Goal: Task Accomplishment & Management: Use online tool/utility

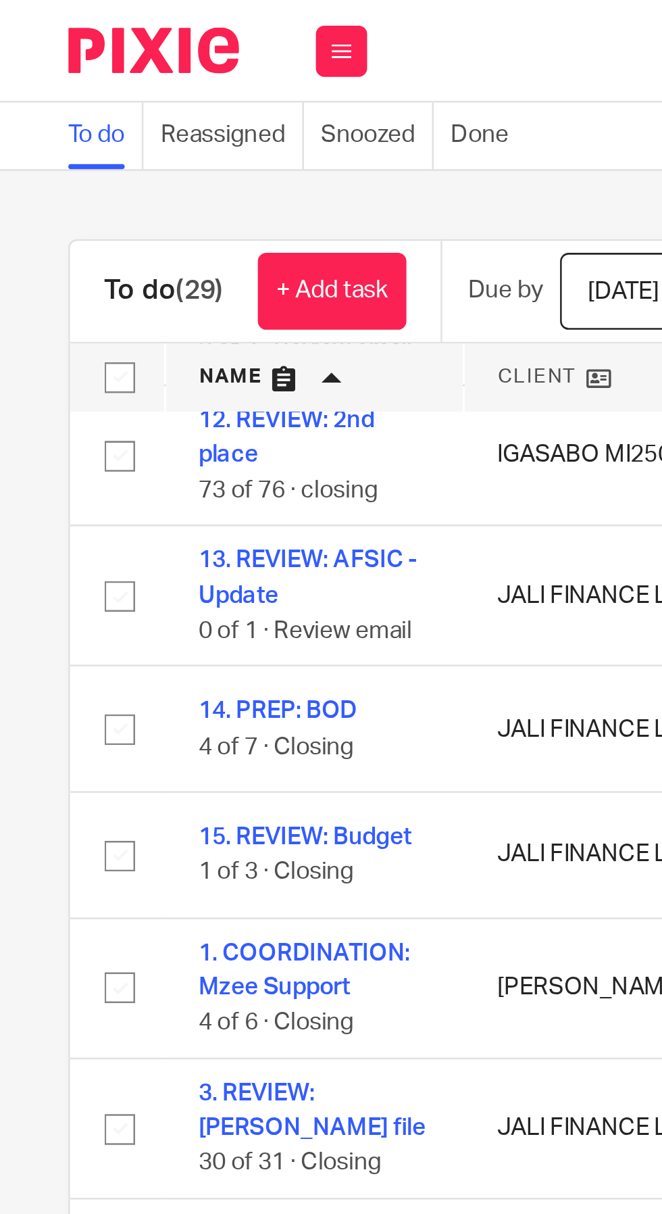
scroll to position [80, 0]
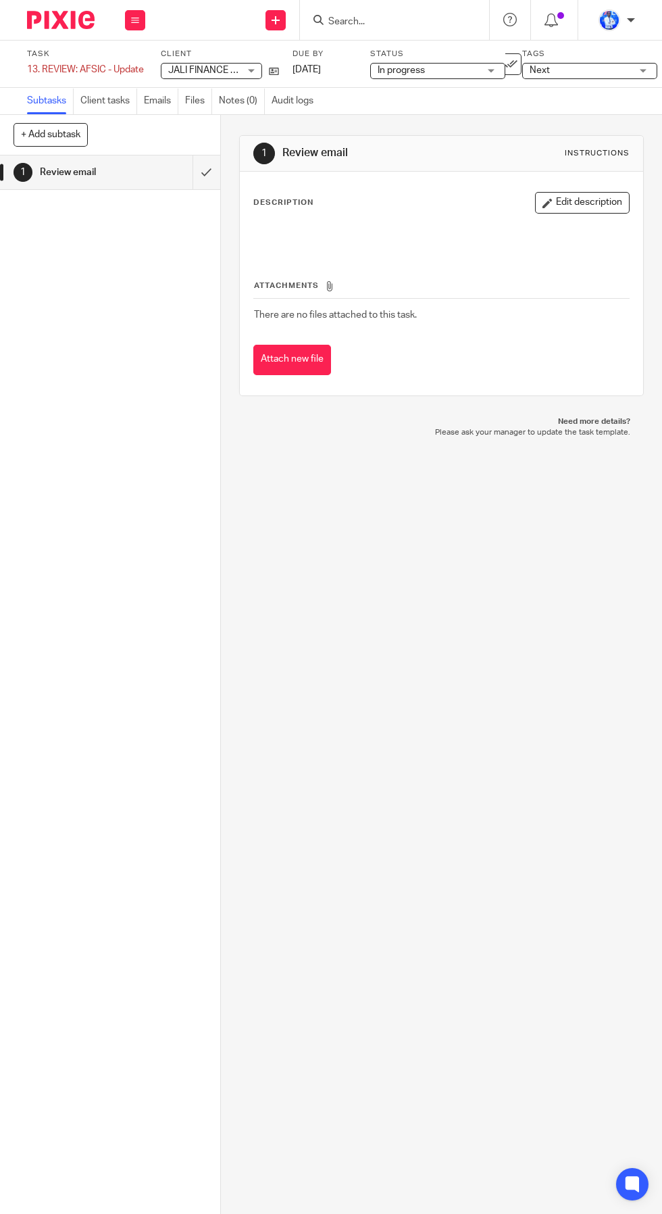
click at [159, 101] on link "Emails" at bounding box center [161, 101] width 34 height 26
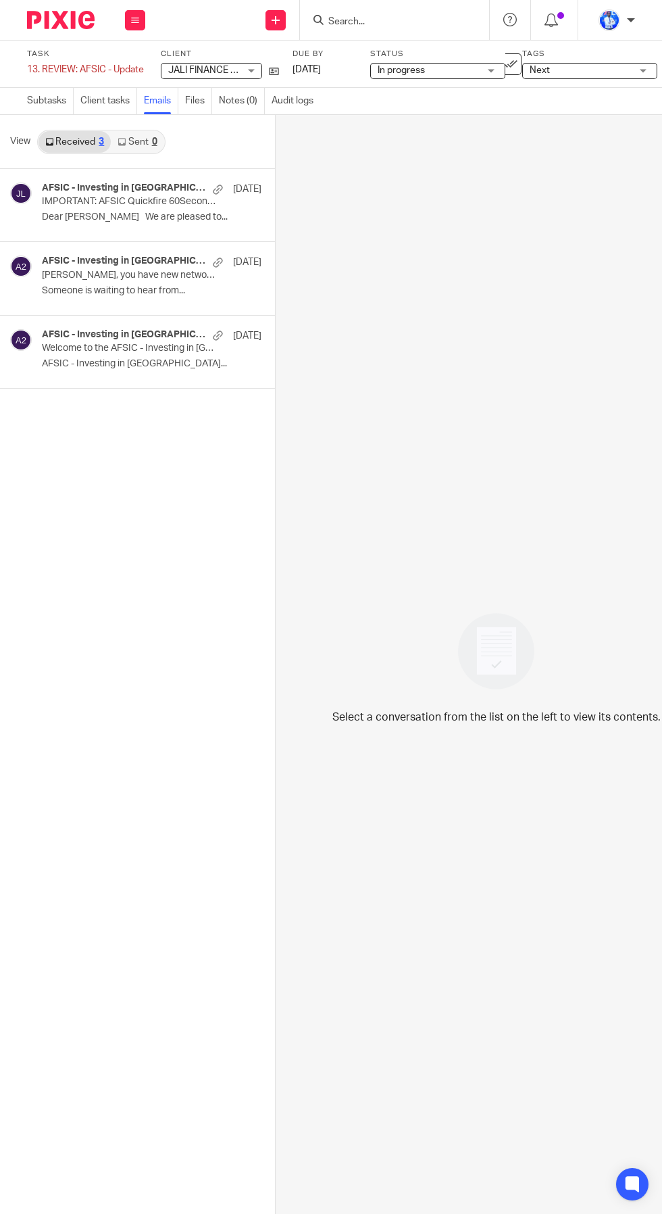
click at [147, 348] on p "Welcome to the AFSIC - Investing in [GEOGRAPHIC_DATA] 2025 Event App" at bounding box center [130, 348] width 176 height 11
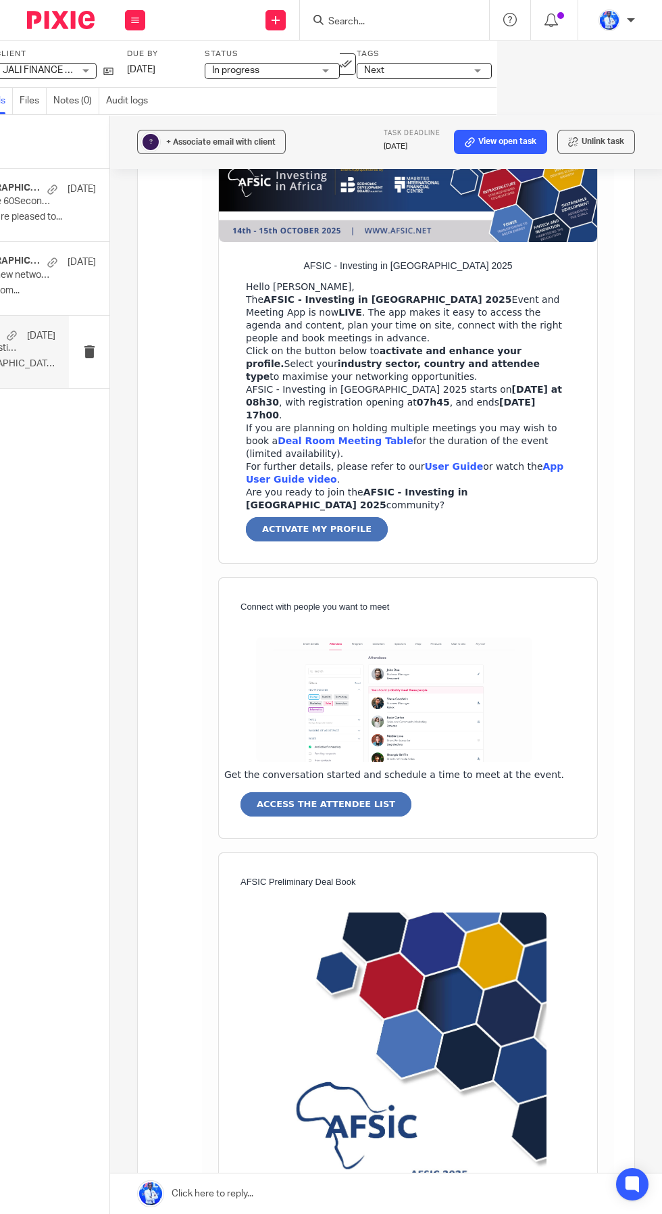
scroll to position [179, 0]
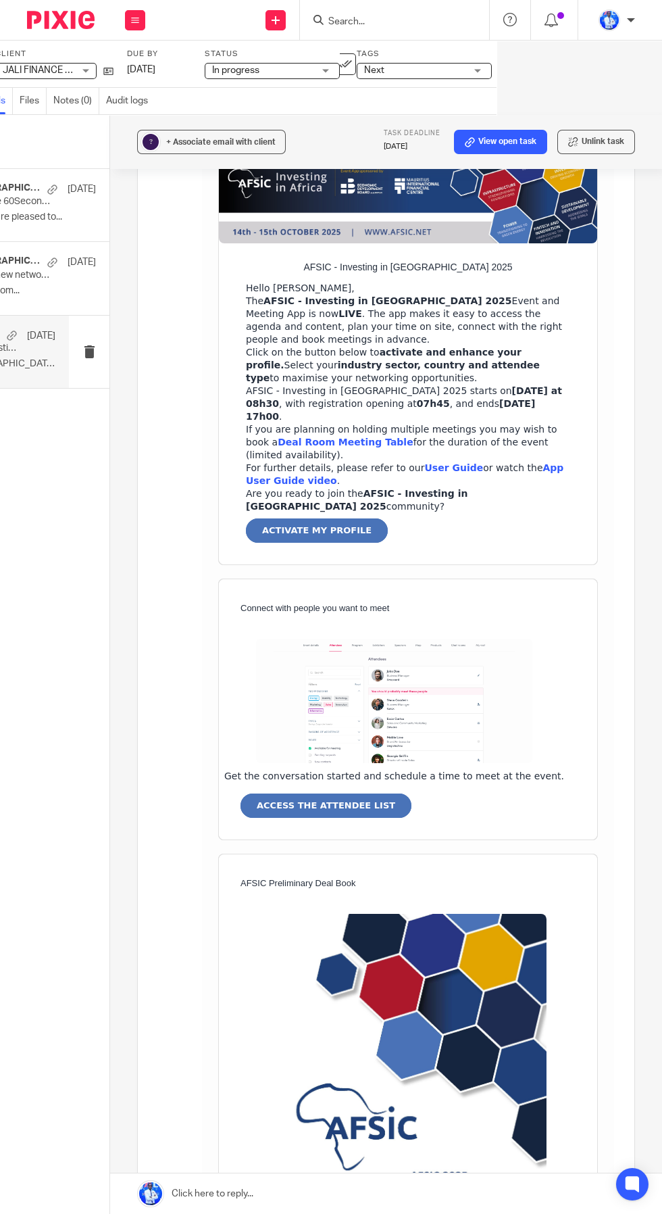
click at [538, 462] on strong "App User Guide video" at bounding box center [405, 474] width 318 height 24
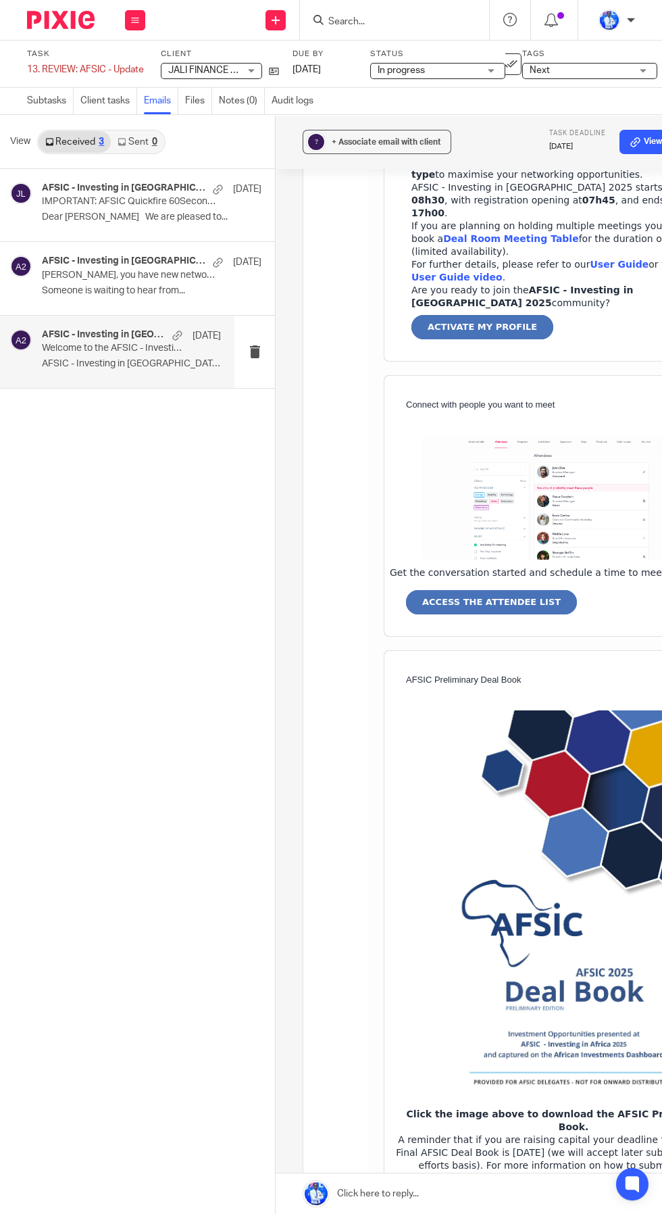
scroll to position [410, 0]
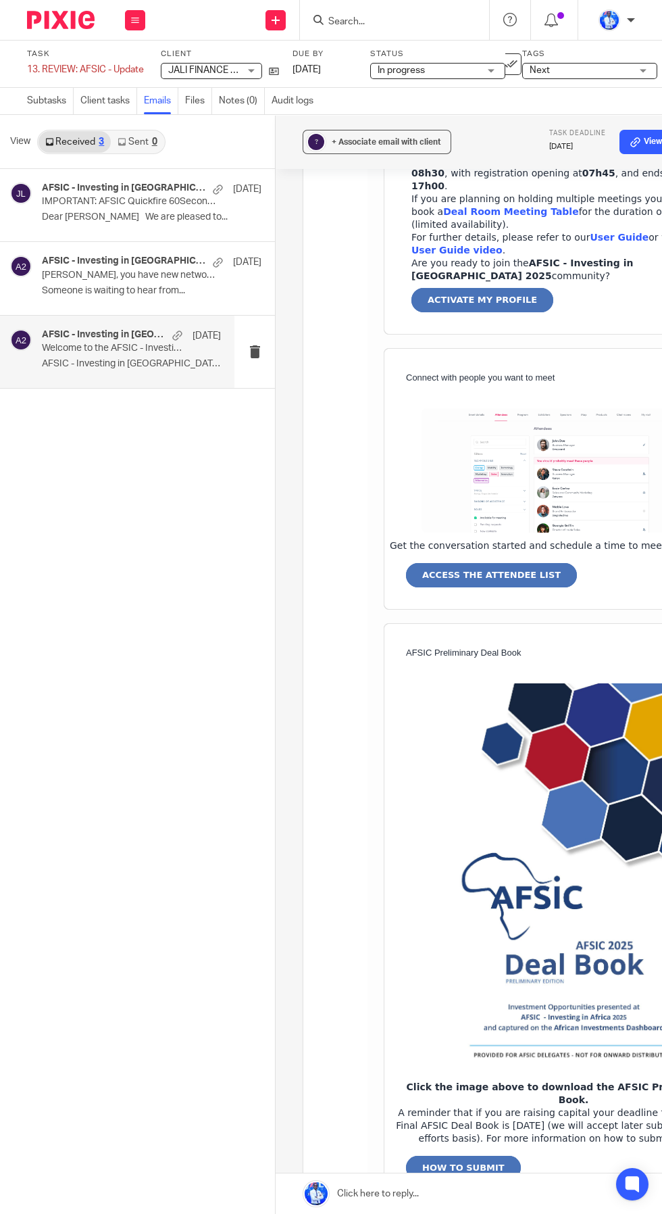
click at [154, 264] on h4 "AFSIC - Investing in [GEOGRAPHIC_DATA] 2025" at bounding box center [124, 260] width 164 height 11
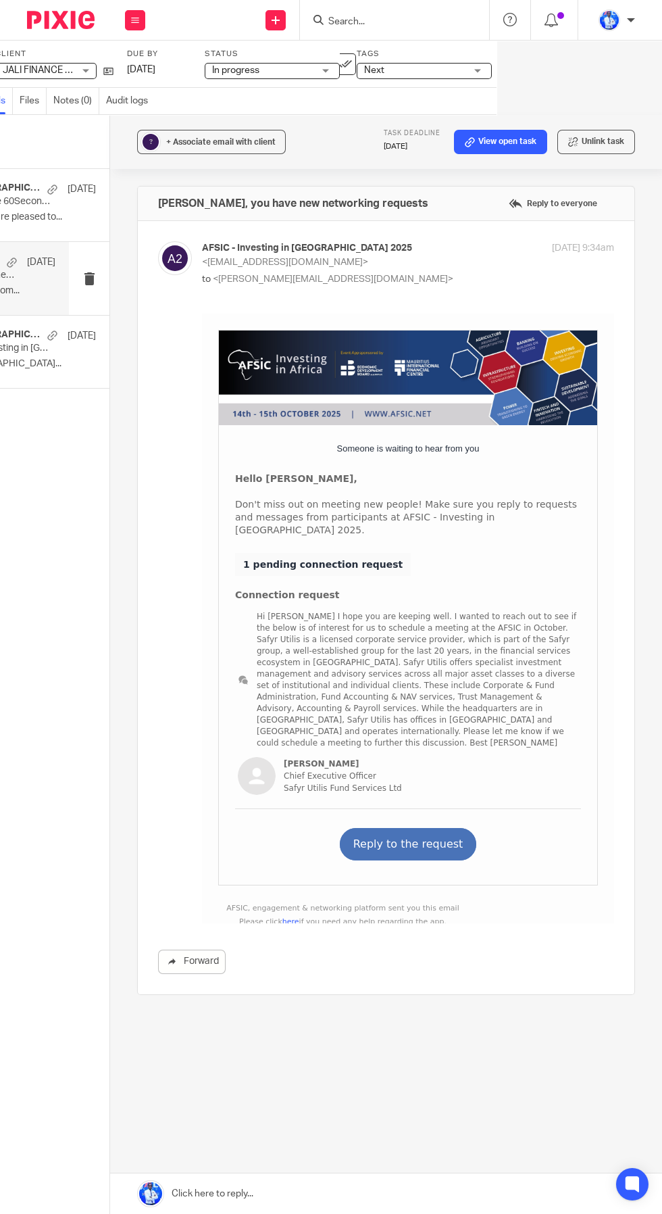
scroll to position [0, 0]
click at [443, 648] on link "Hi [PERSON_NAME] I hope you are keeping well. I wanted to reach out to see if t…" at bounding box center [417, 679] width 320 height 136
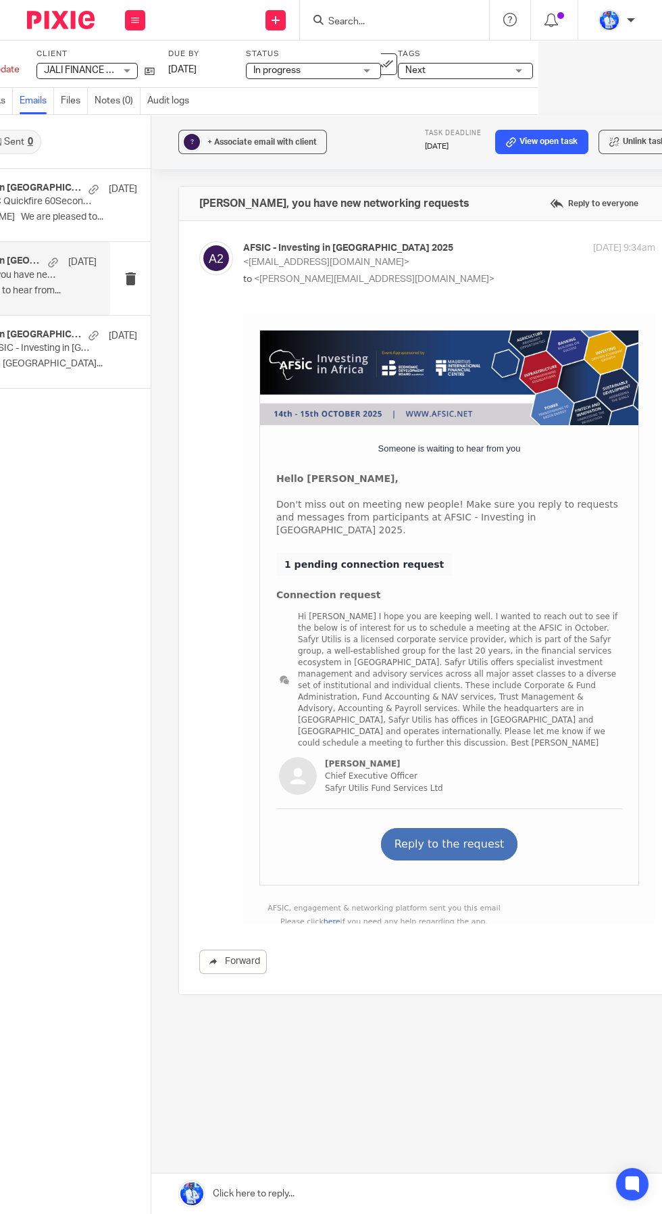
scroll to position [0, 124]
click at [109, 182] on p "[DATE]" at bounding box center [123, 189] width 28 height 14
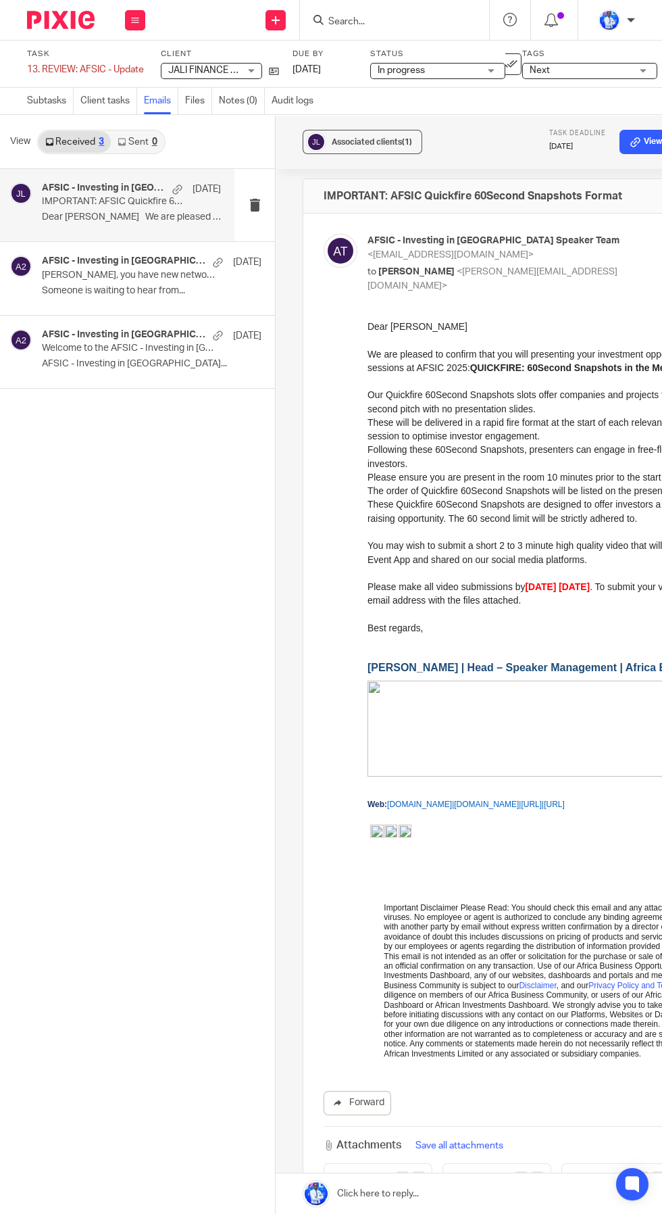
scroll to position [0, 166]
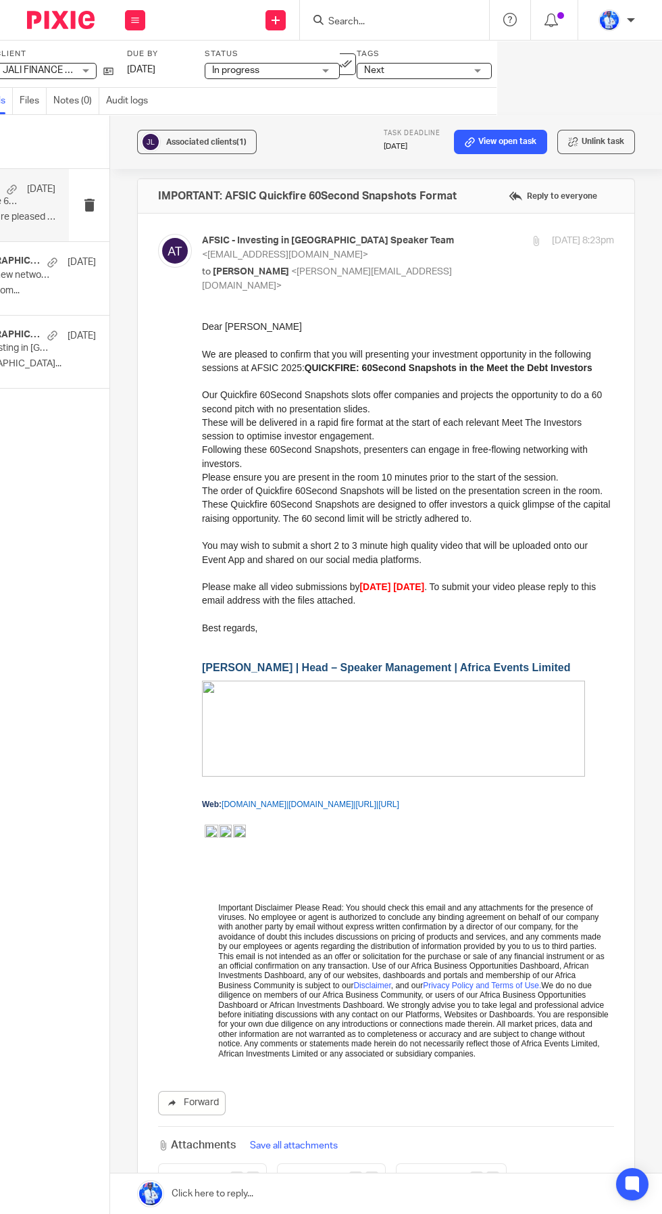
click at [475, 925] on span "Important Disclaimer Please Read: You should check this email and any attachmen…" at bounding box center [413, 980] width 390 height 155
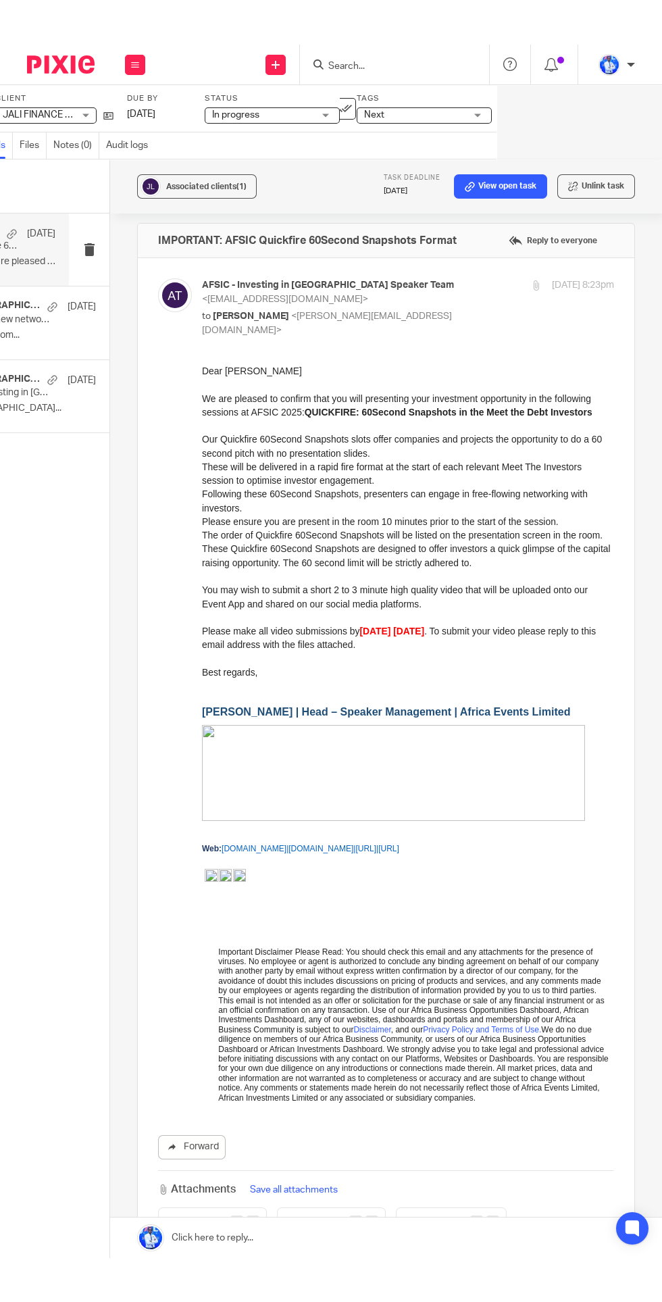
scroll to position [0, 0]
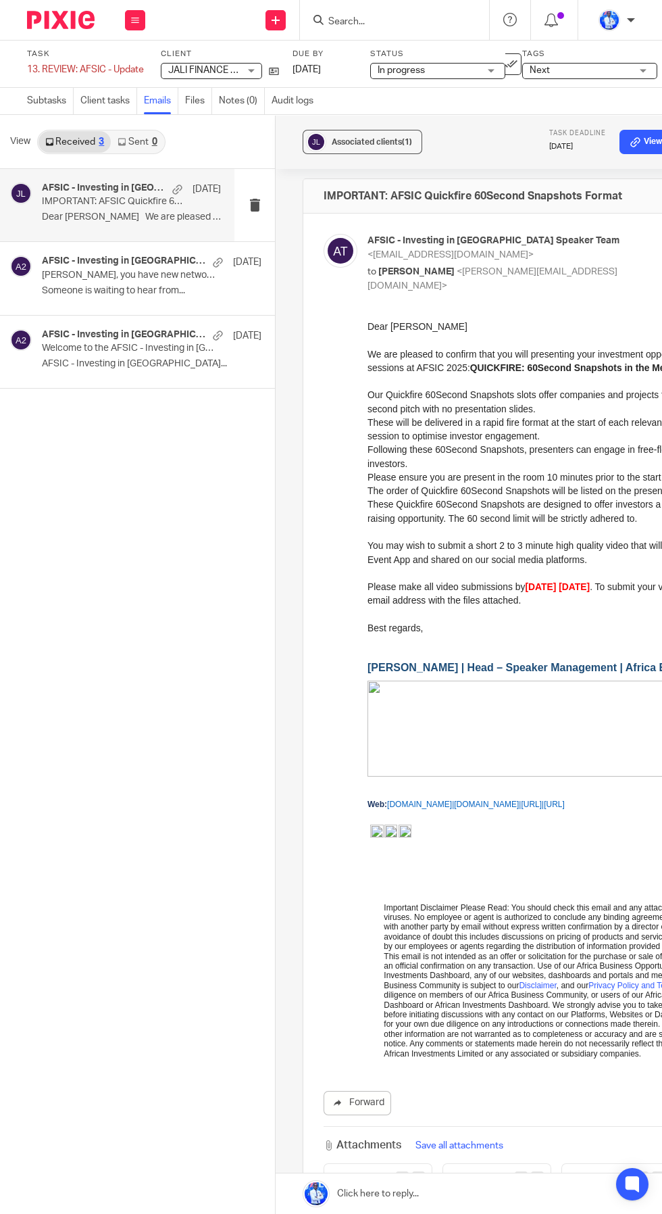
click at [135, 20] on icon at bounding box center [135, 20] width 8 height 8
